Goal: Find specific page/section: Find specific page/section

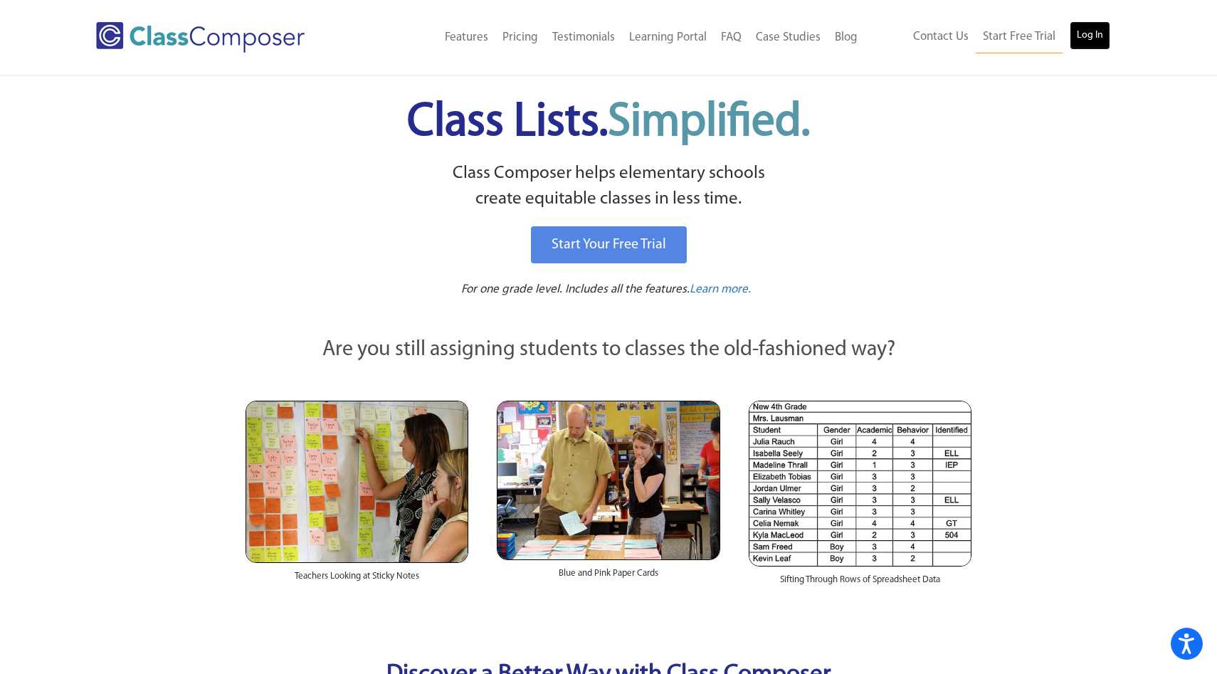
click at [1093, 31] on link "Log In" at bounding box center [1090, 35] width 41 height 28
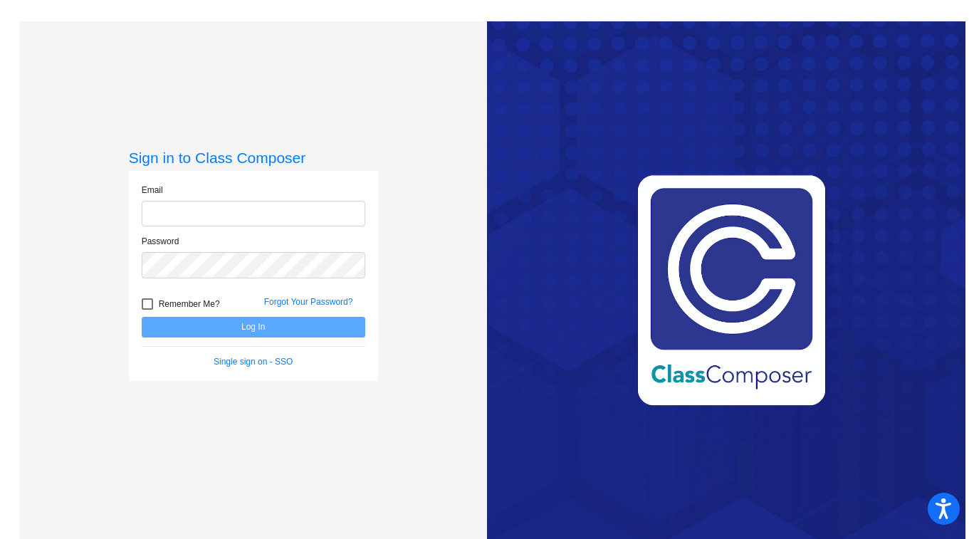
type input "kduncan@lcusd.net"
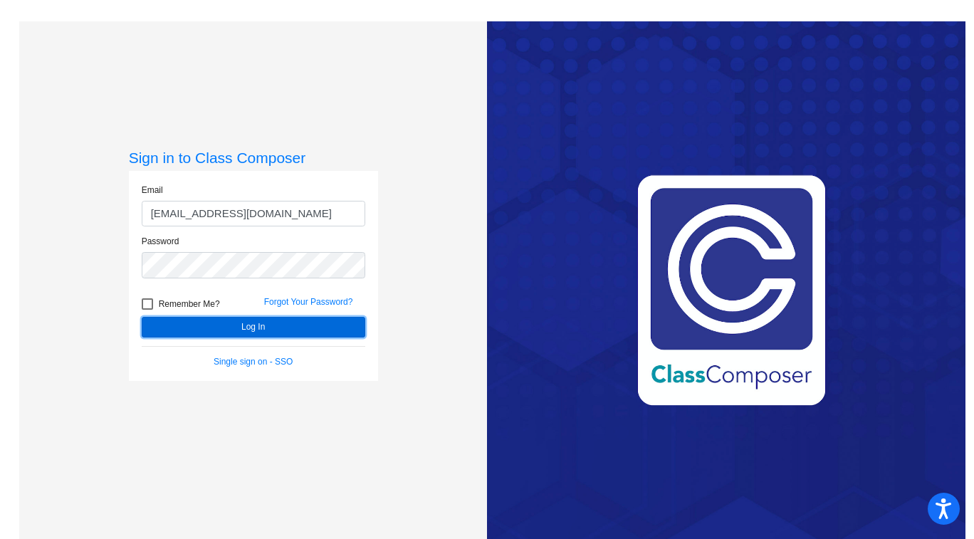
click at [290, 322] on button "Log In" at bounding box center [254, 327] width 224 height 21
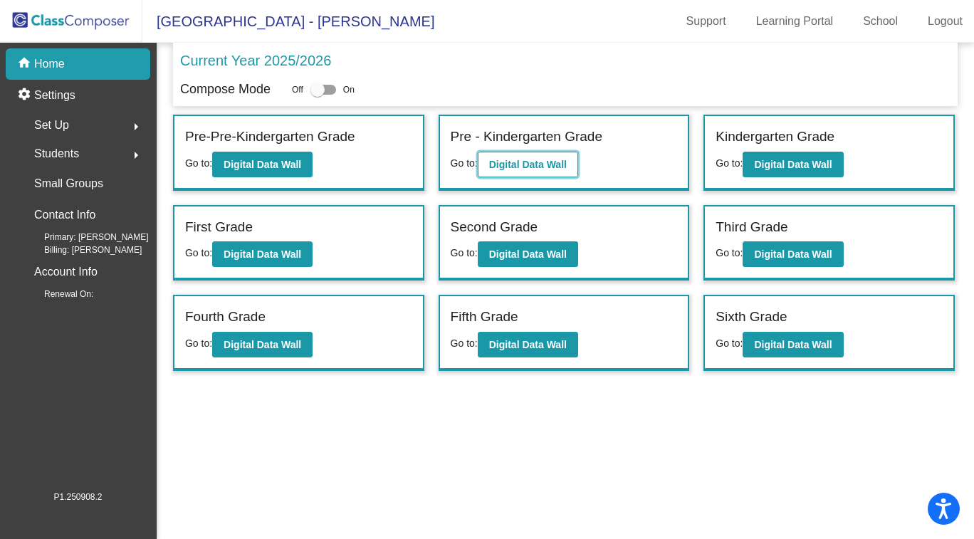
click at [571, 163] on button "Digital Data Wall" at bounding box center [528, 165] width 100 height 26
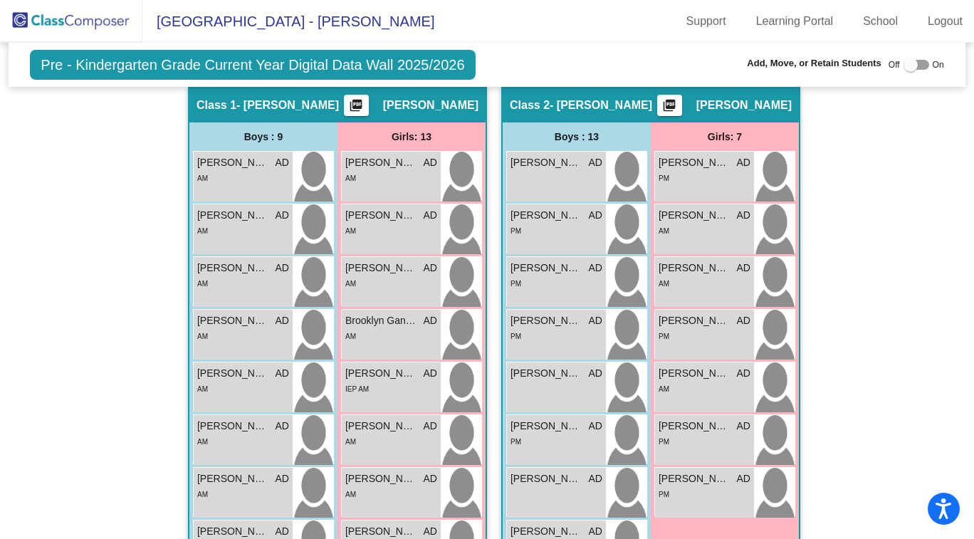
scroll to position [251, 0]
click at [395, 344] on div "Brooklyn Gantney AD lock do_not_disturb_alt AM" at bounding box center [391, 334] width 99 height 50
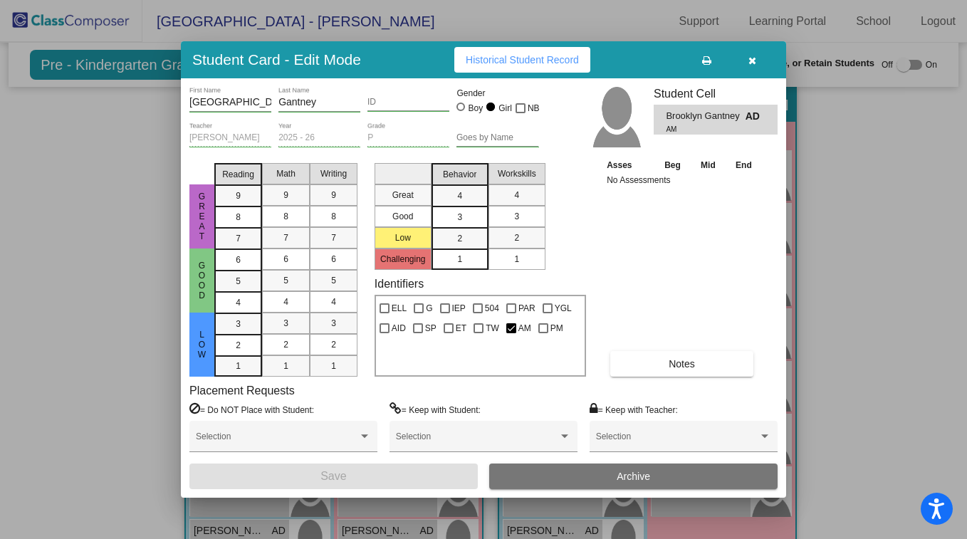
click at [755, 70] on button "button" at bounding box center [752, 60] width 46 height 26
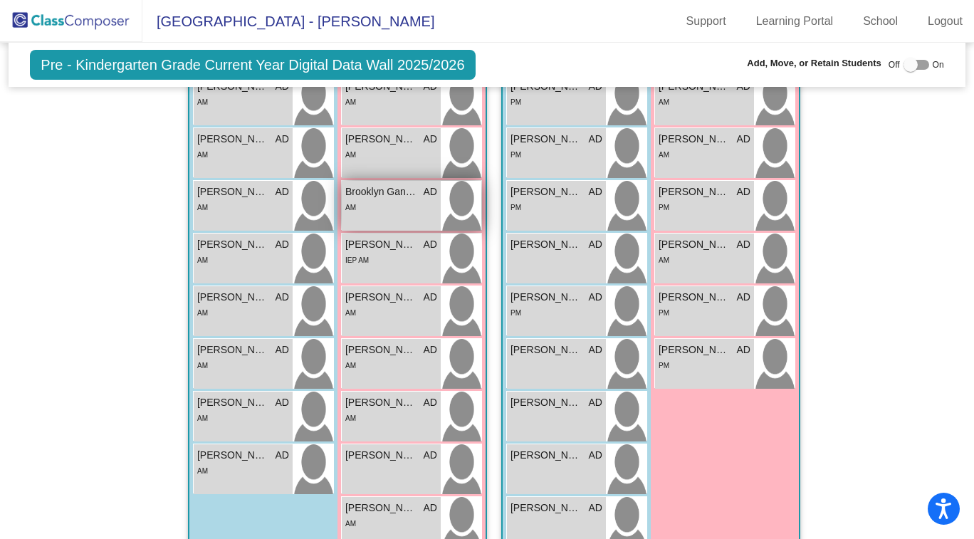
scroll to position [379, 0]
